Goal: Find specific page/section: Locate a particular part of the current website

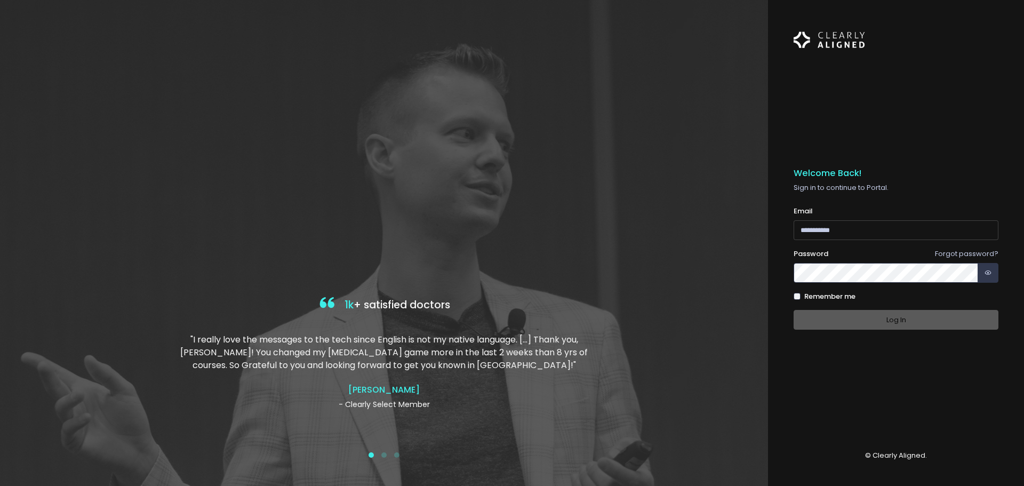
type input "**********"
click at [877, 320] on div "Log In" at bounding box center [896, 320] width 205 height 20
click at [905, 323] on button "Log In" at bounding box center [896, 320] width 205 height 20
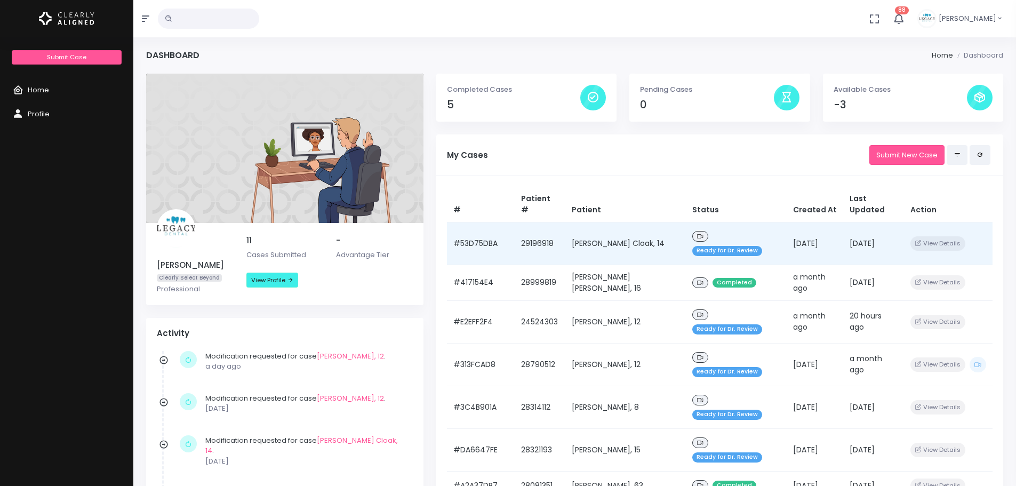
click at [612, 222] on td "[PERSON_NAME] Cloak, 14" at bounding box center [625, 243] width 121 height 43
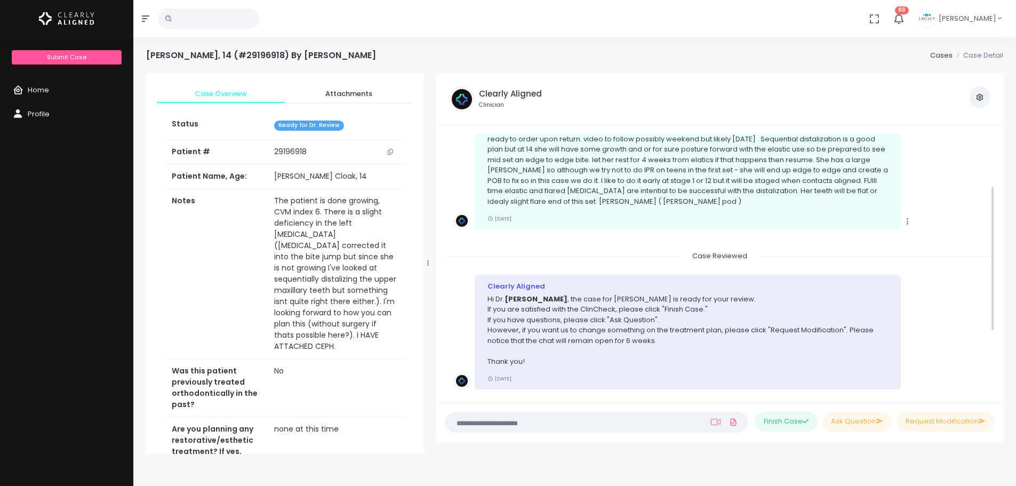
scroll to position [92, 0]
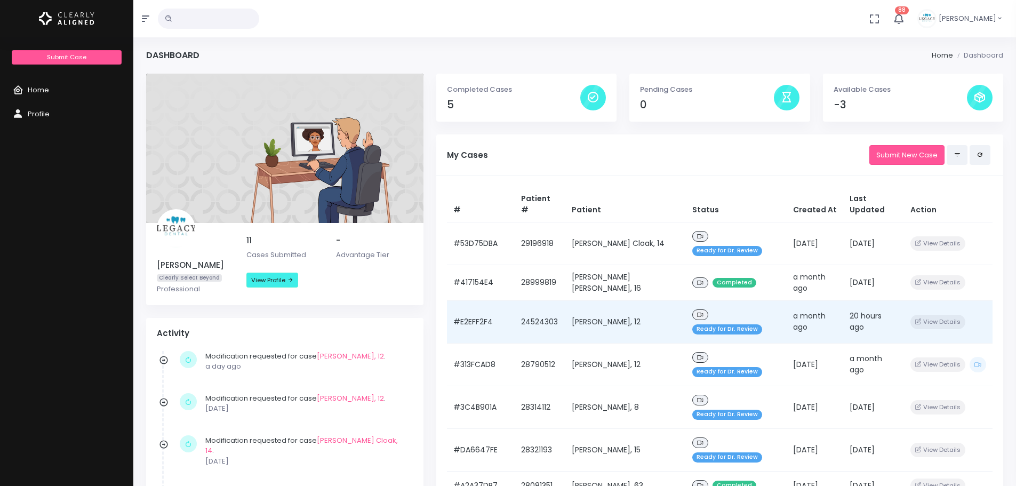
click at [612, 300] on td "[PERSON_NAME], 12" at bounding box center [625, 321] width 121 height 43
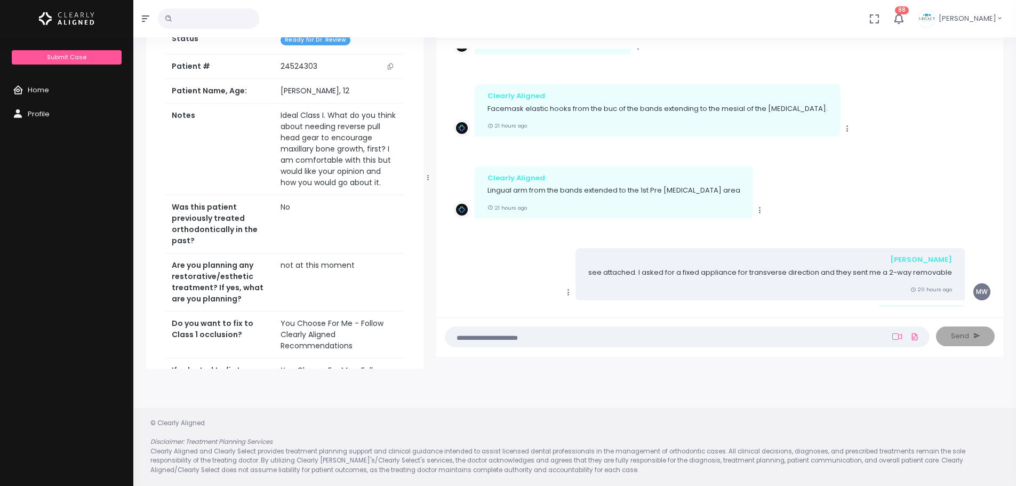
scroll to position [2418, 0]
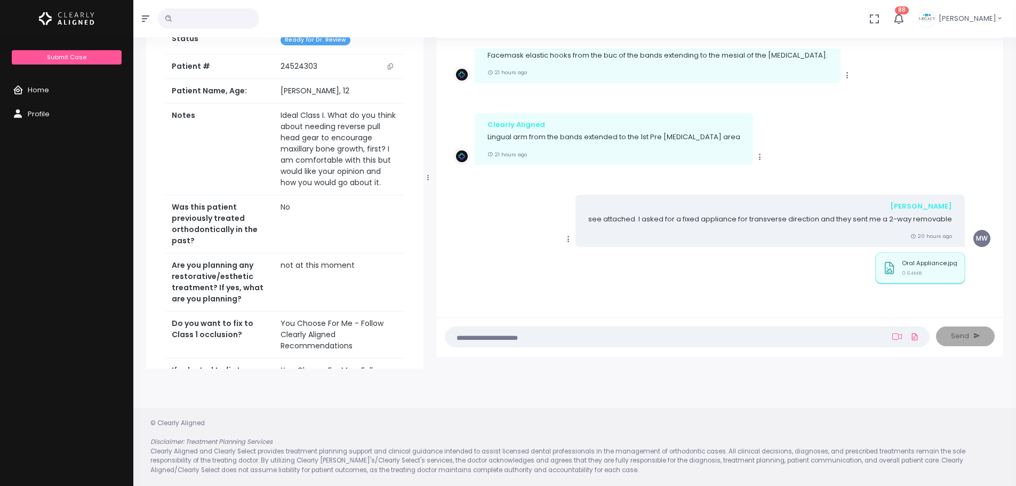
click at [937, 272] on div "Oral Appliance.jpg 0.64MB" at bounding box center [929, 270] width 55 height 20
